Goal: Find specific page/section: Find specific page/section

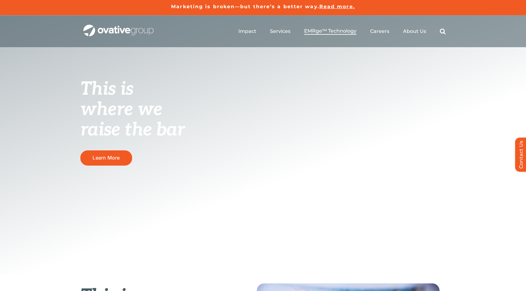
click at [340, 31] on span "EMRge™ Technology" at bounding box center [330, 31] width 52 height 6
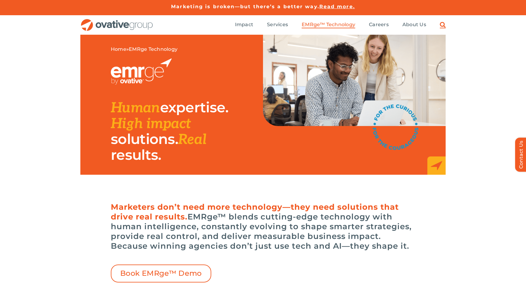
click at [442, 26] on link "Search" at bounding box center [443, 25] width 6 height 7
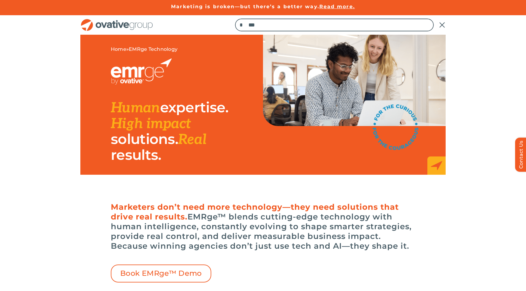
type input "***"
click at [242, 25] on input "*" at bounding box center [241, 25] width 13 height 13
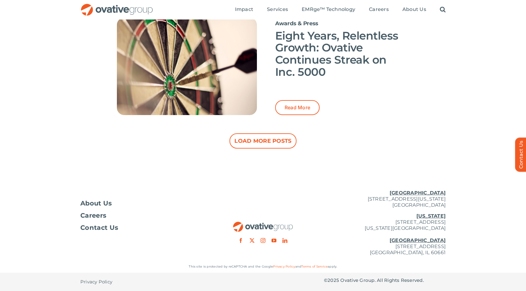
scroll to position [1276, 0]
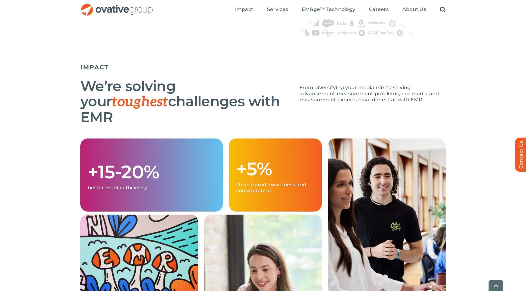
scroll to position [503, 0]
